Goal: Navigation & Orientation: Understand site structure

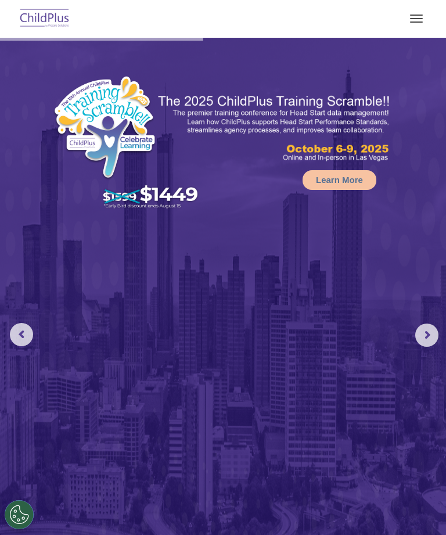
select select "MEDIUM"
click at [42, 19] on img at bounding box center [44, 18] width 55 height 27
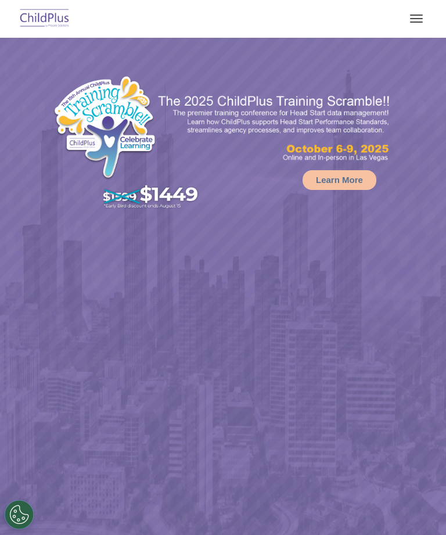
select select "MEDIUM"
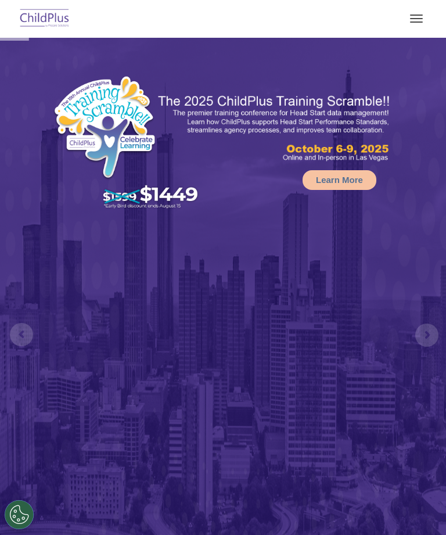
click at [416, 13] on button "button" at bounding box center [416, 18] width 24 height 19
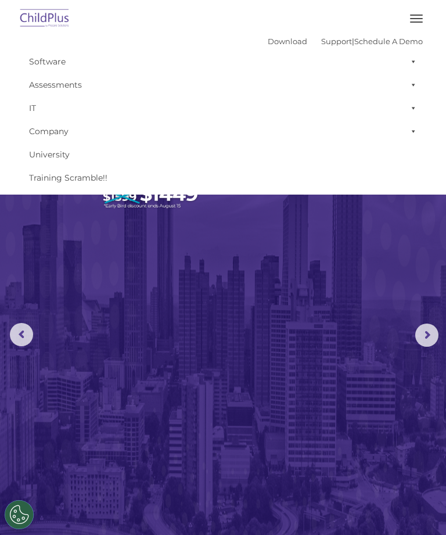
click at [405, 60] on span at bounding box center [411, 61] width 12 height 23
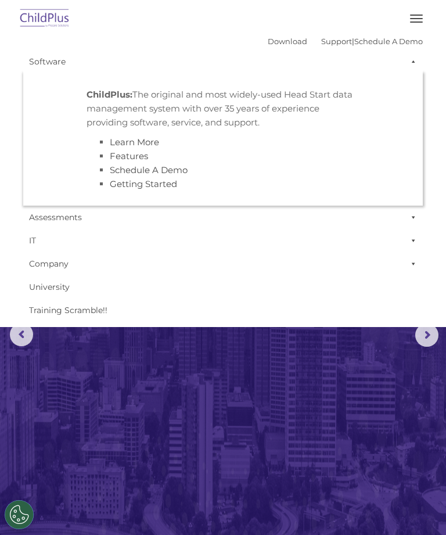
click at [407, 62] on span at bounding box center [411, 61] width 12 height 23
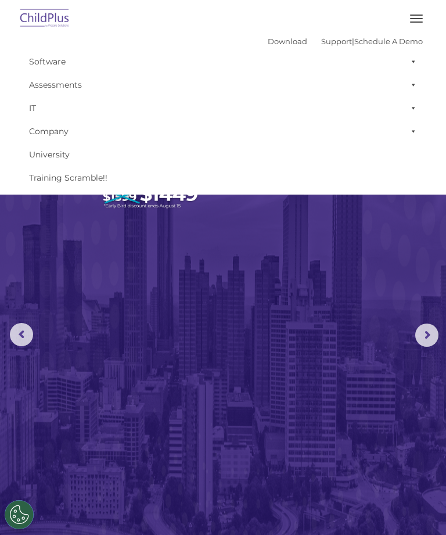
click at [408, 16] on button "button" at bounding box center [416, 18] width 24 height 19
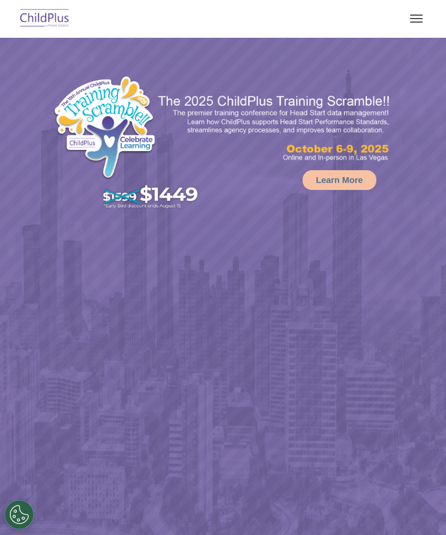
select select "MEDIUM"
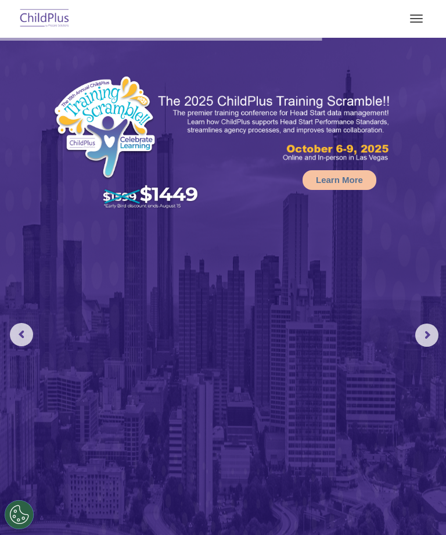
click at [414, 17] on button "button" at bounding box center [416, 18] width 24 height 19
